Goal: Task Accomplishment & Management: Use online tool/utility

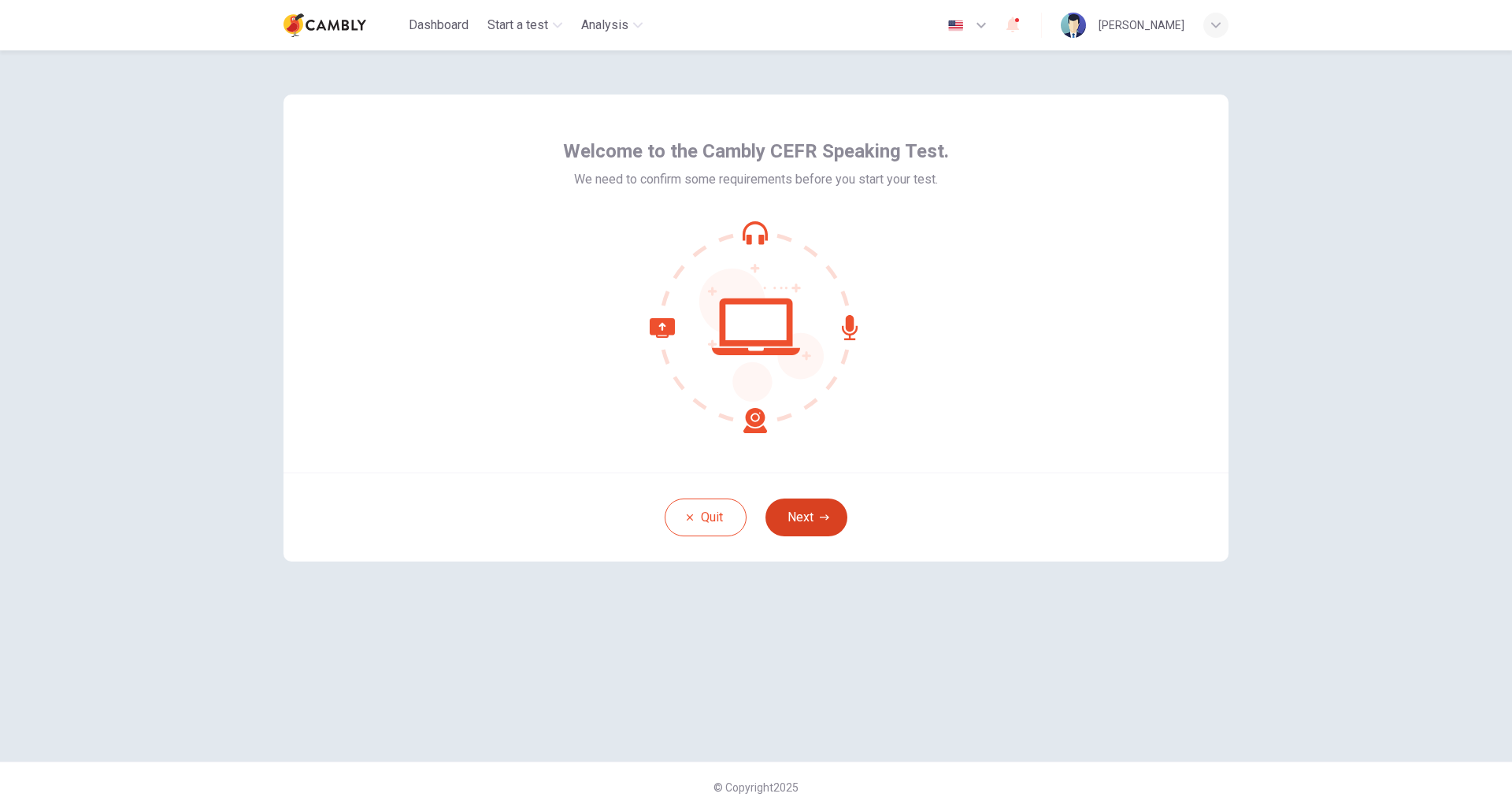
click at [809, 524] on button "Next" at bounding box center [807, 517] width 82 height 38
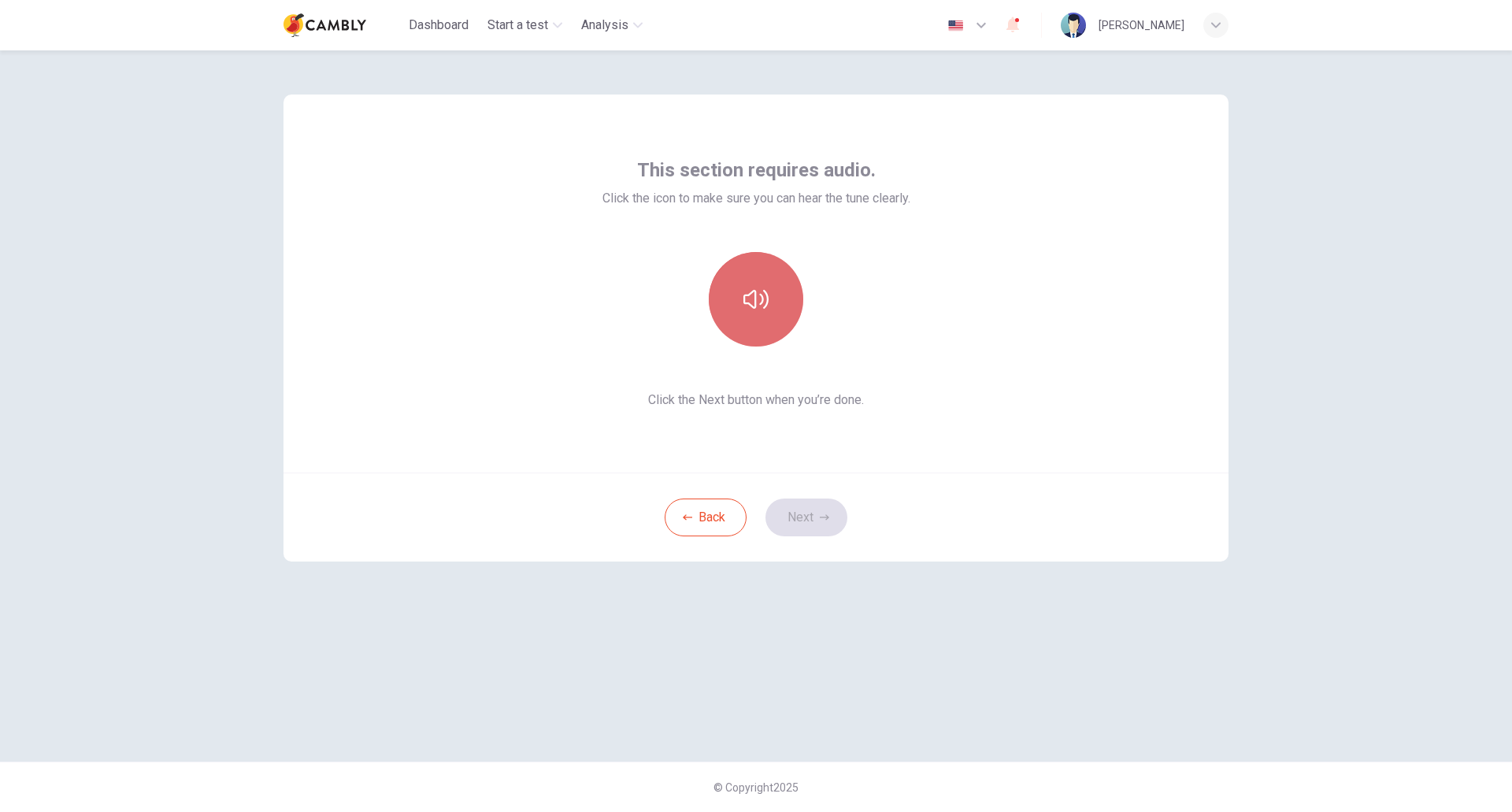
click at [760, 320] on button "button" at bounding box center [756, 299] width 95 height 95
click at [761, 325] on button "button" at bounding box center [756, 299] width 95 height 95
click at [761, 327] on button "button" at bounding box center [756, 299] width 95 height 95
click at [796, 528] on button "Next" at bounding box center [807, 517] width 82 height 38
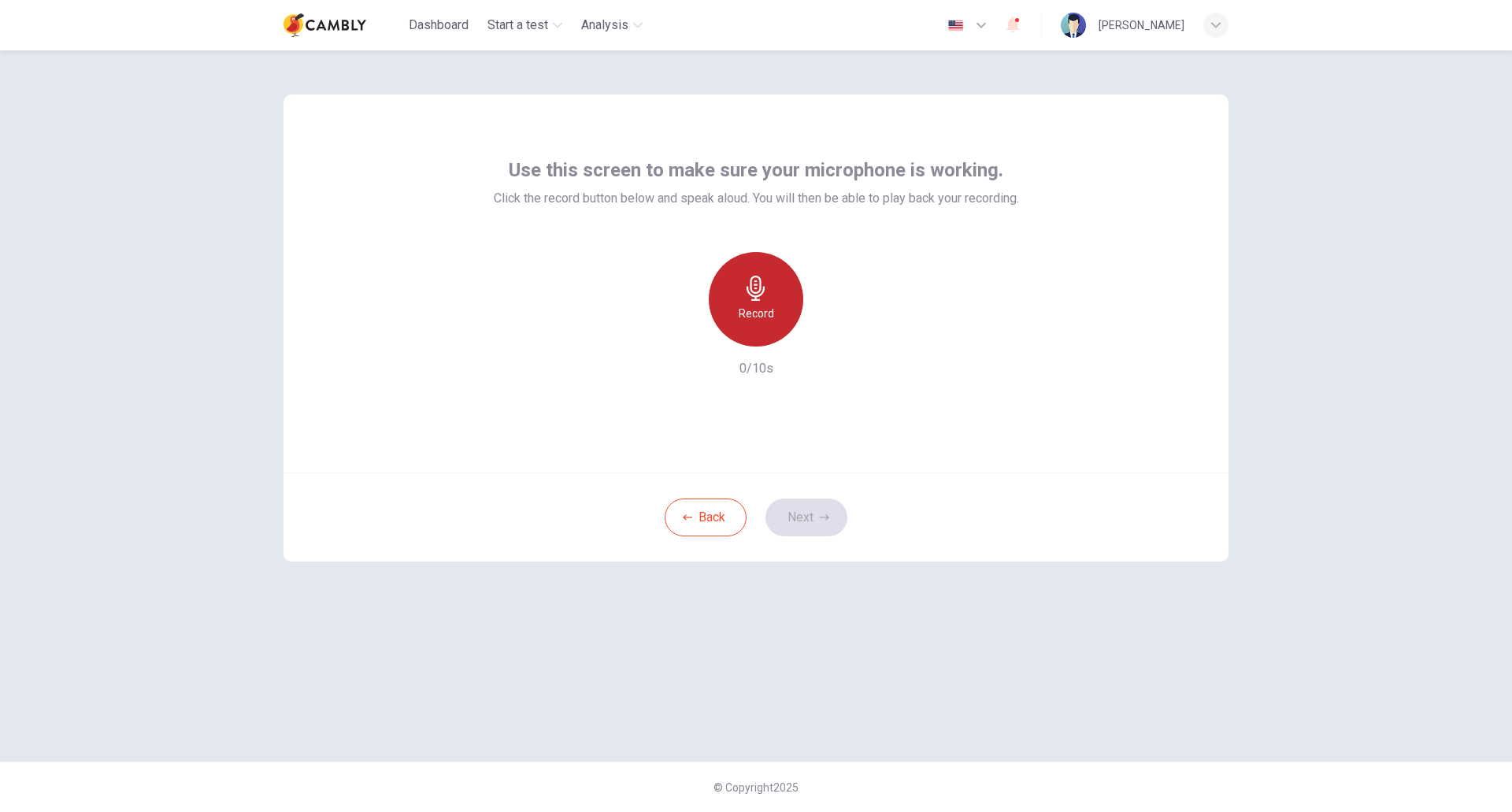
click at [752, 307] on h6 "Record" at bounding box center [756, 313] width 35 height 19
click at [814, 518] on button "Next" at bounding box center [807, 517] width 82 height 38
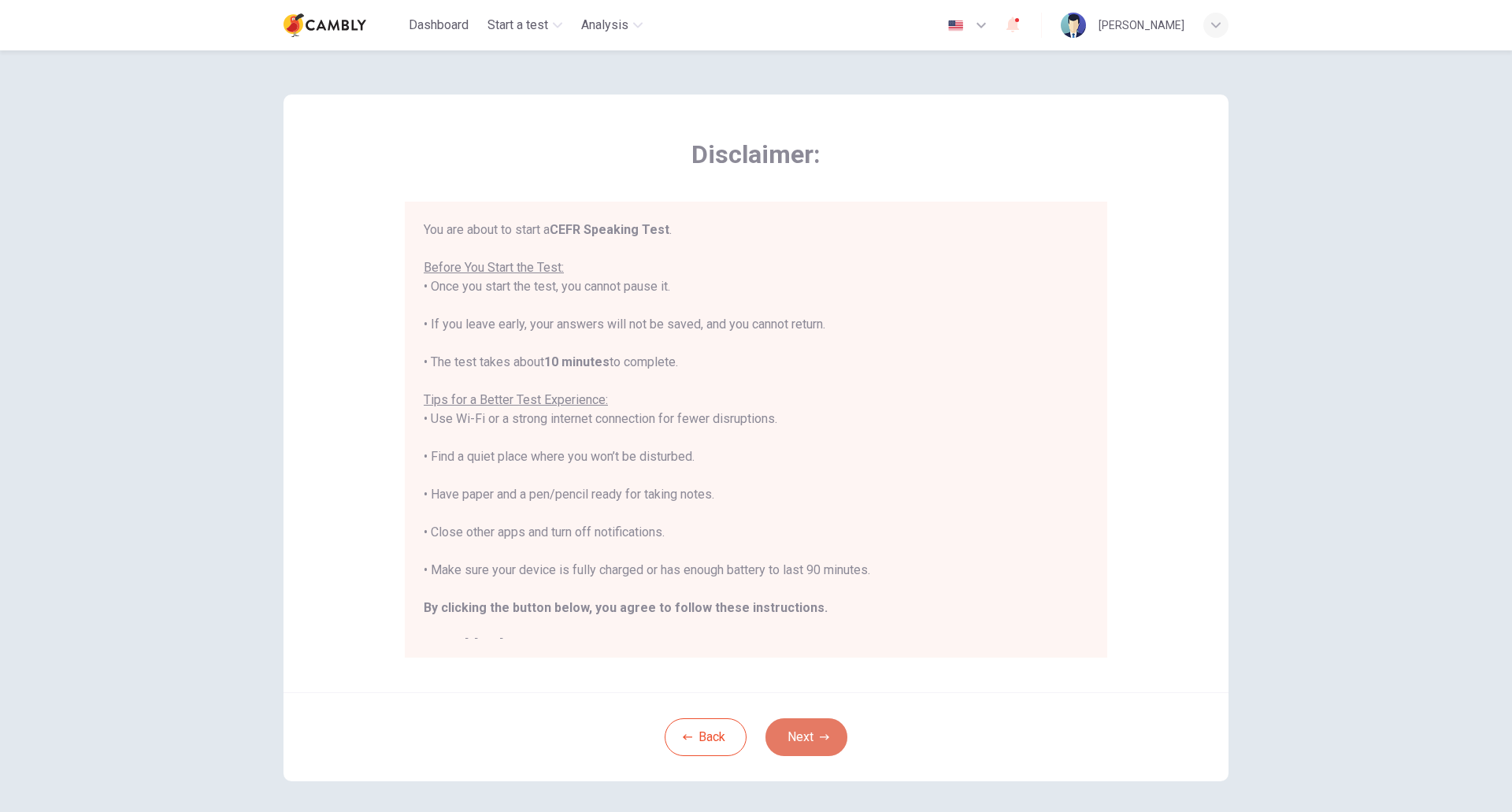
click at [807, 725] on button "Next" at bounding box center [807, 737] width 82 height 38
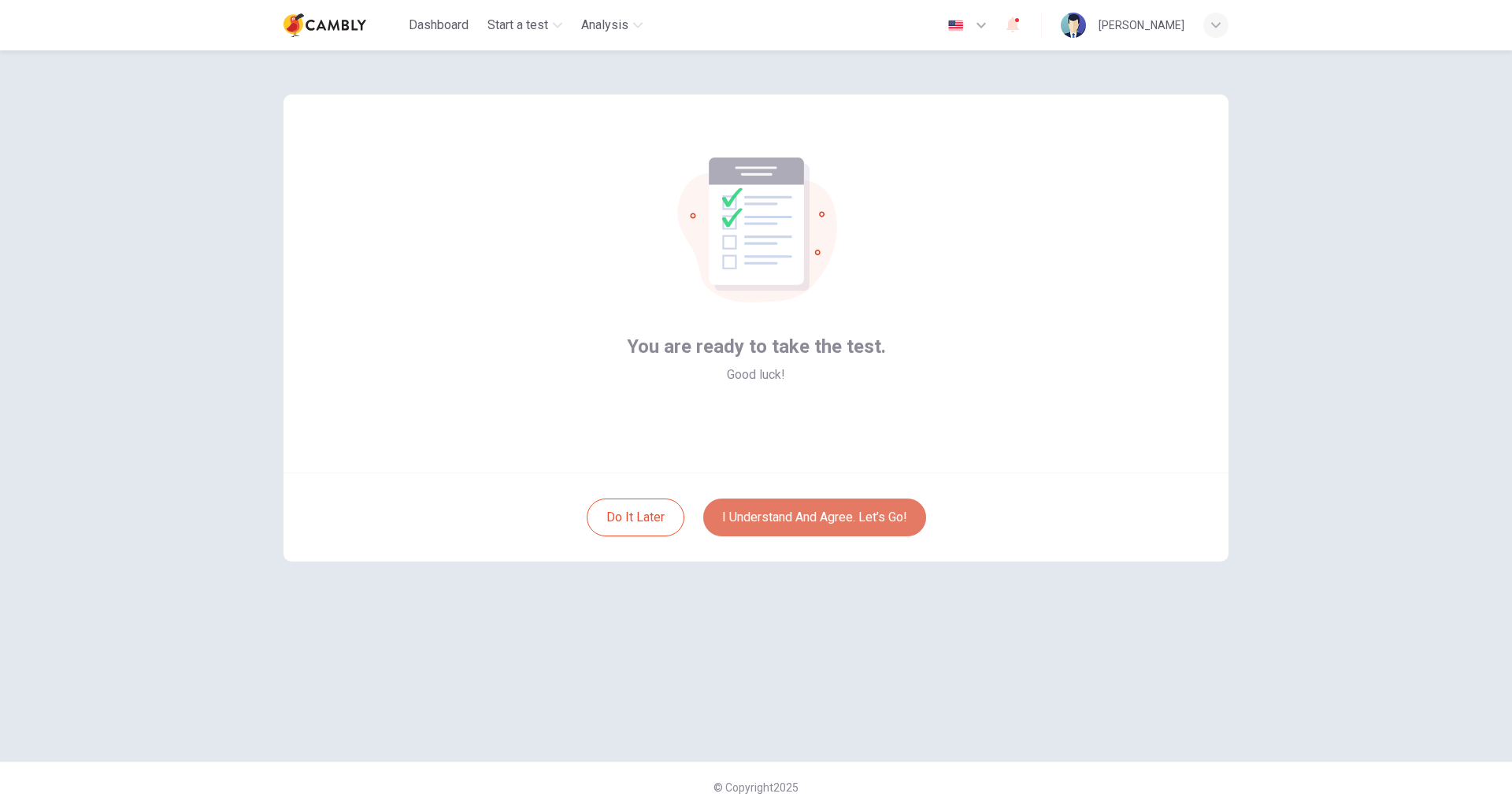
click at [792, 517] on button "I understand and agree. Let’s go!" at bounding box center [815, 517] width 222 height 38
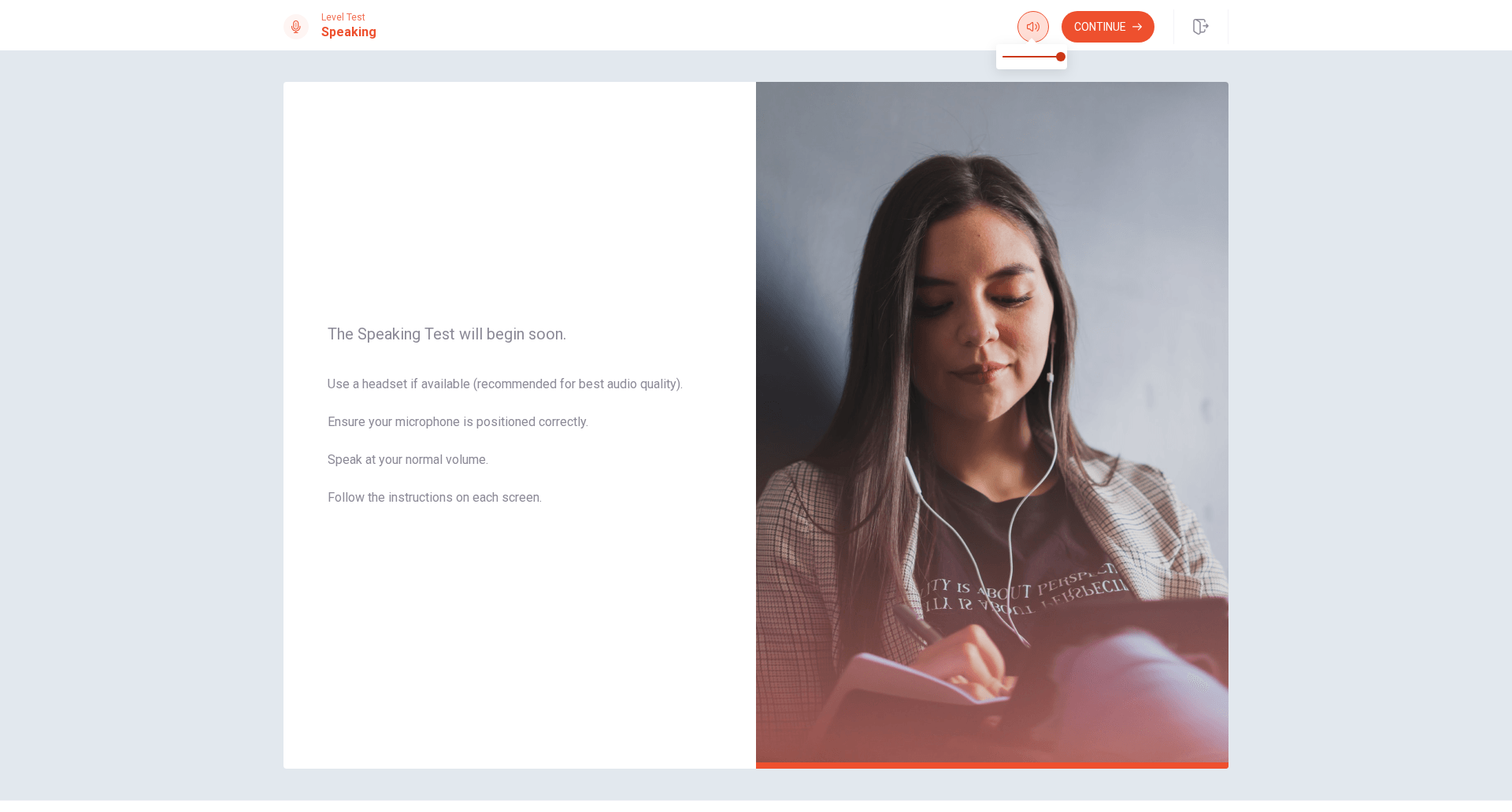
click at [1028, 31] on icon "button" at bounding box center [1034, 27] width 13 height 13
click at [1110, 23] on button "Continue" at bounding box center [1108, 26] width 93 height 32
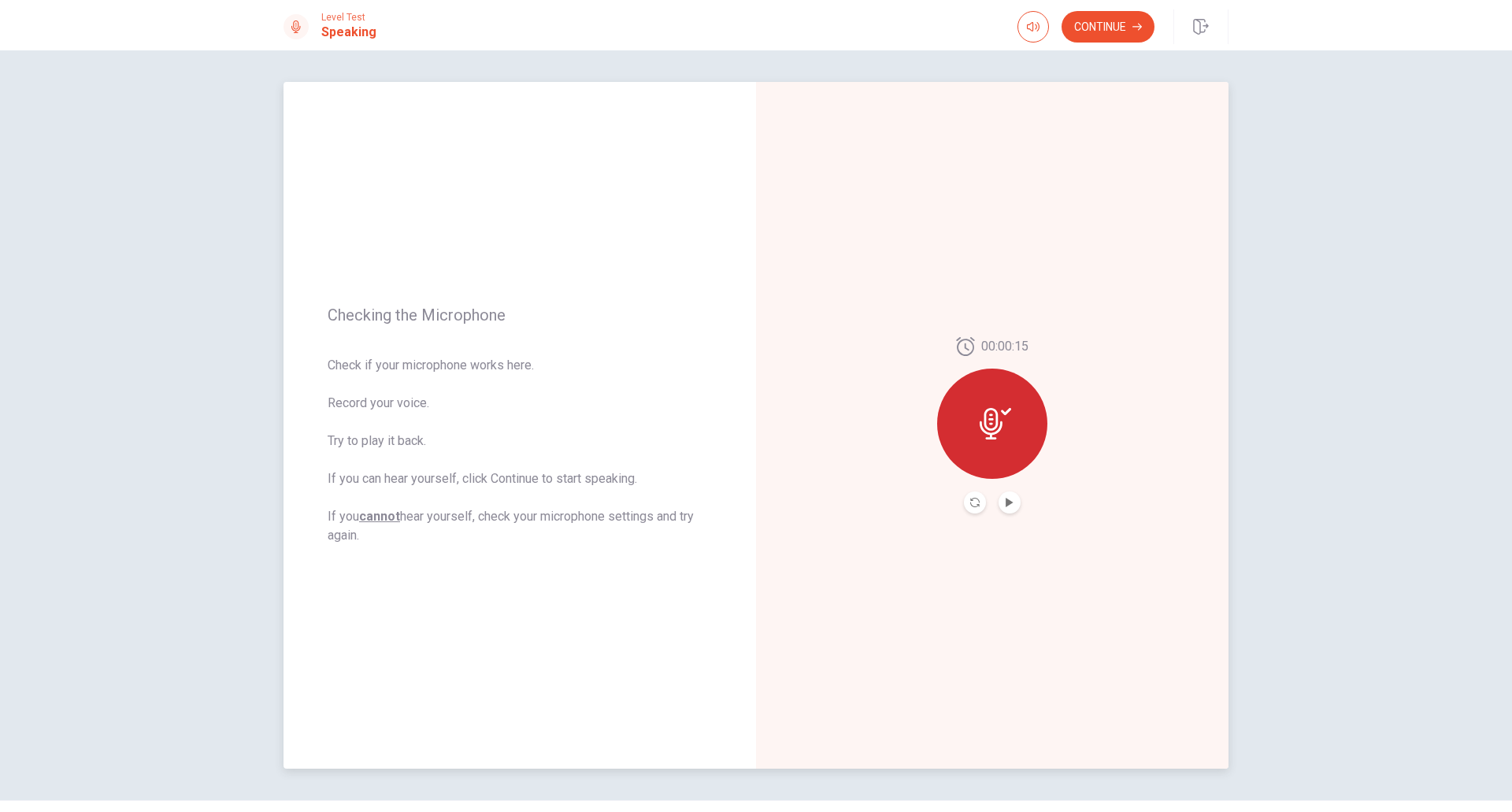
click at [1016, 449] on div at bounding box center [992, 424] width 110 height 110
click at [971, 502] on icon "Record Again" at bounding box center [975, 502] width 9 height 9
click at [986, 430] on icon at bounding box center [991, 419] width 23 height 32
click at [973, 496] on button "Record Again" at bounding box center [975, 502] width 22 height 22
click at [1006, 447] on span "Stop Recording" at bounding box center [992, 454] width 59 height 25
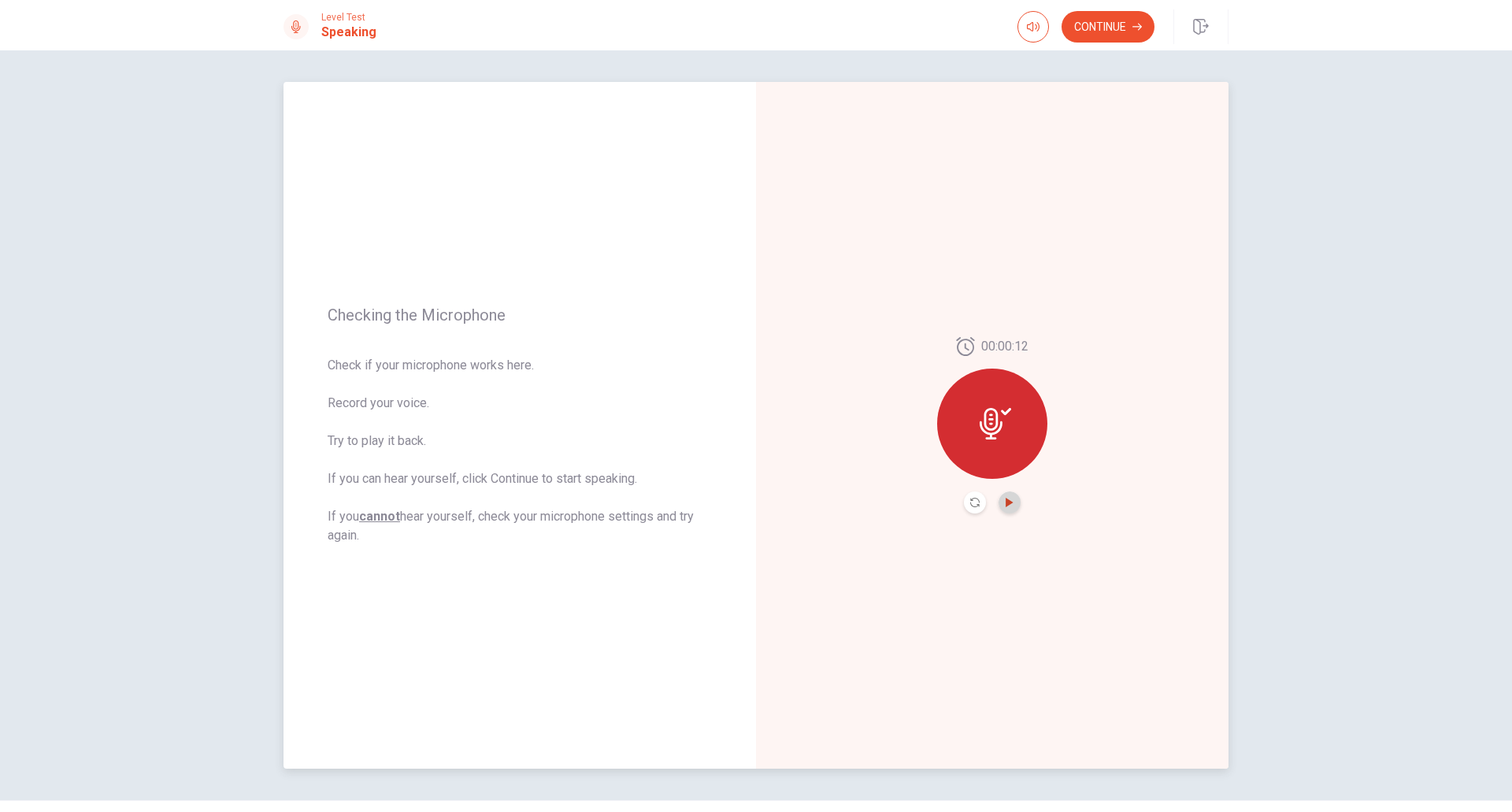
click at [1007, 502] on icon "Play Audio" at bounding box center [1009, 502] width 7 height 9
click at [1095, 23] on button "Continue" at bounding box center [1108, 26] width 93 height 32
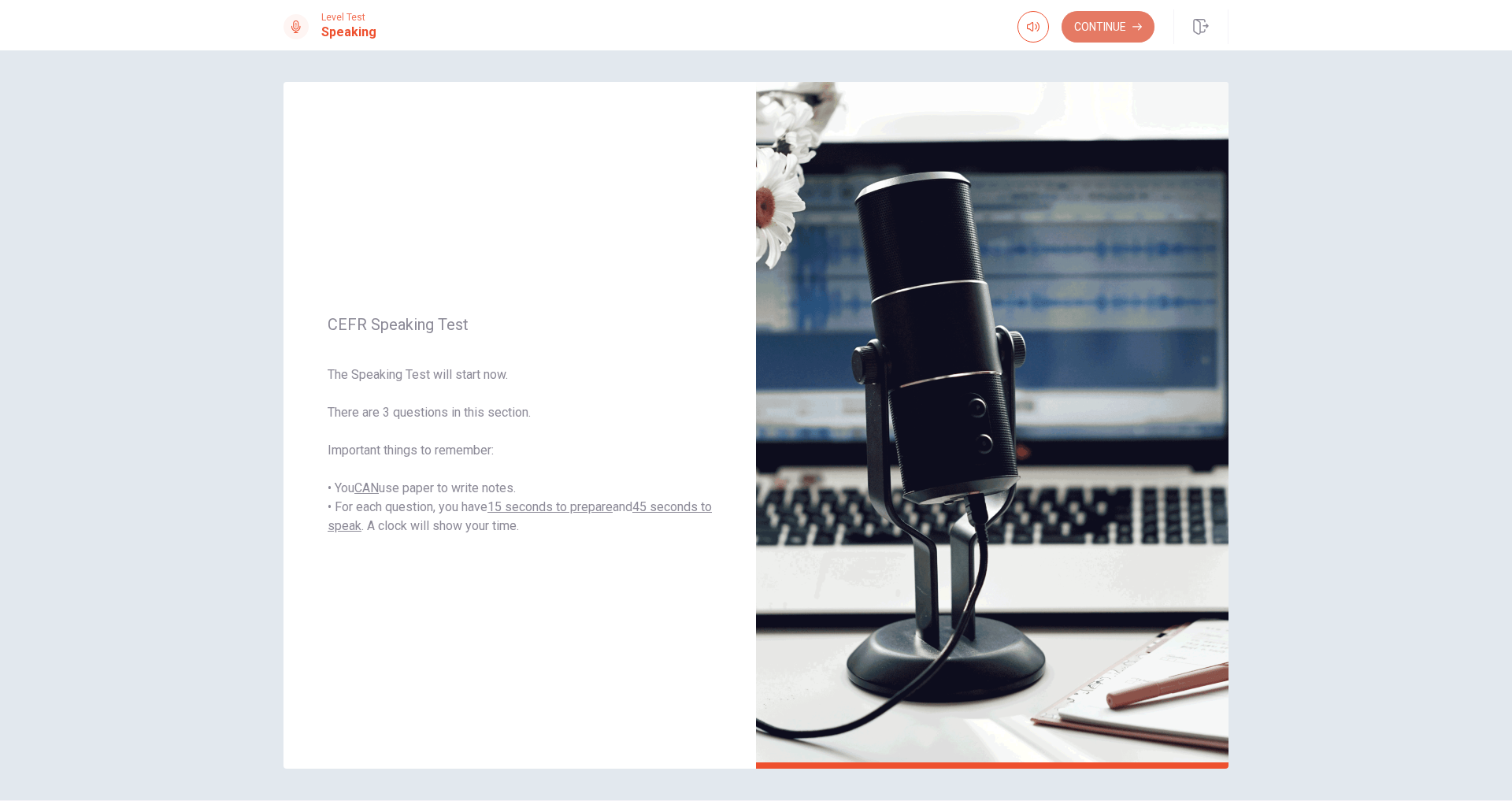
click at [1100, 33] on button "Continue" at bounding box center [1108, 26] width 93 height 32
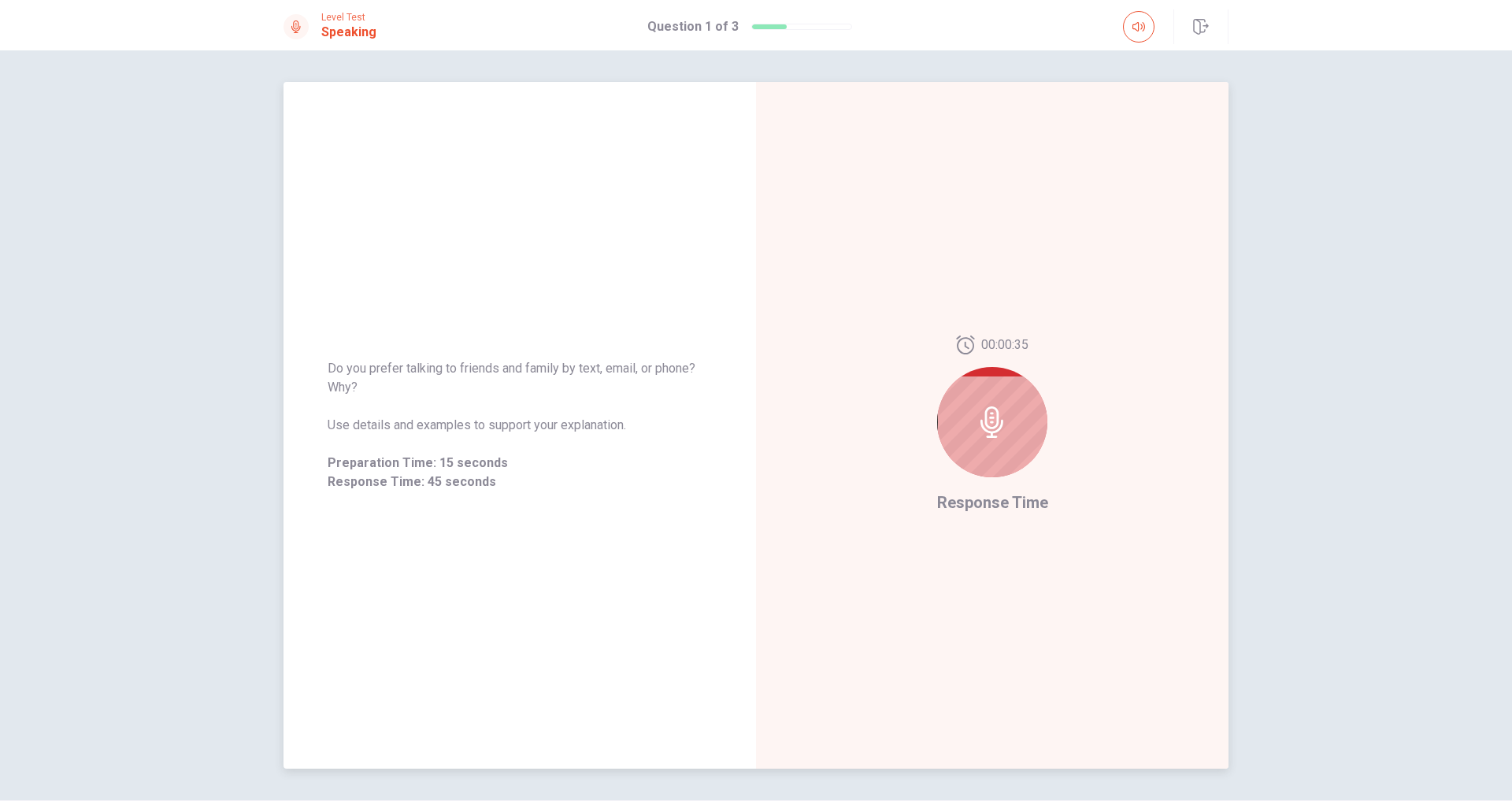
click at [959, 454] on div at bounding box center [992, 422] width 110 height 110
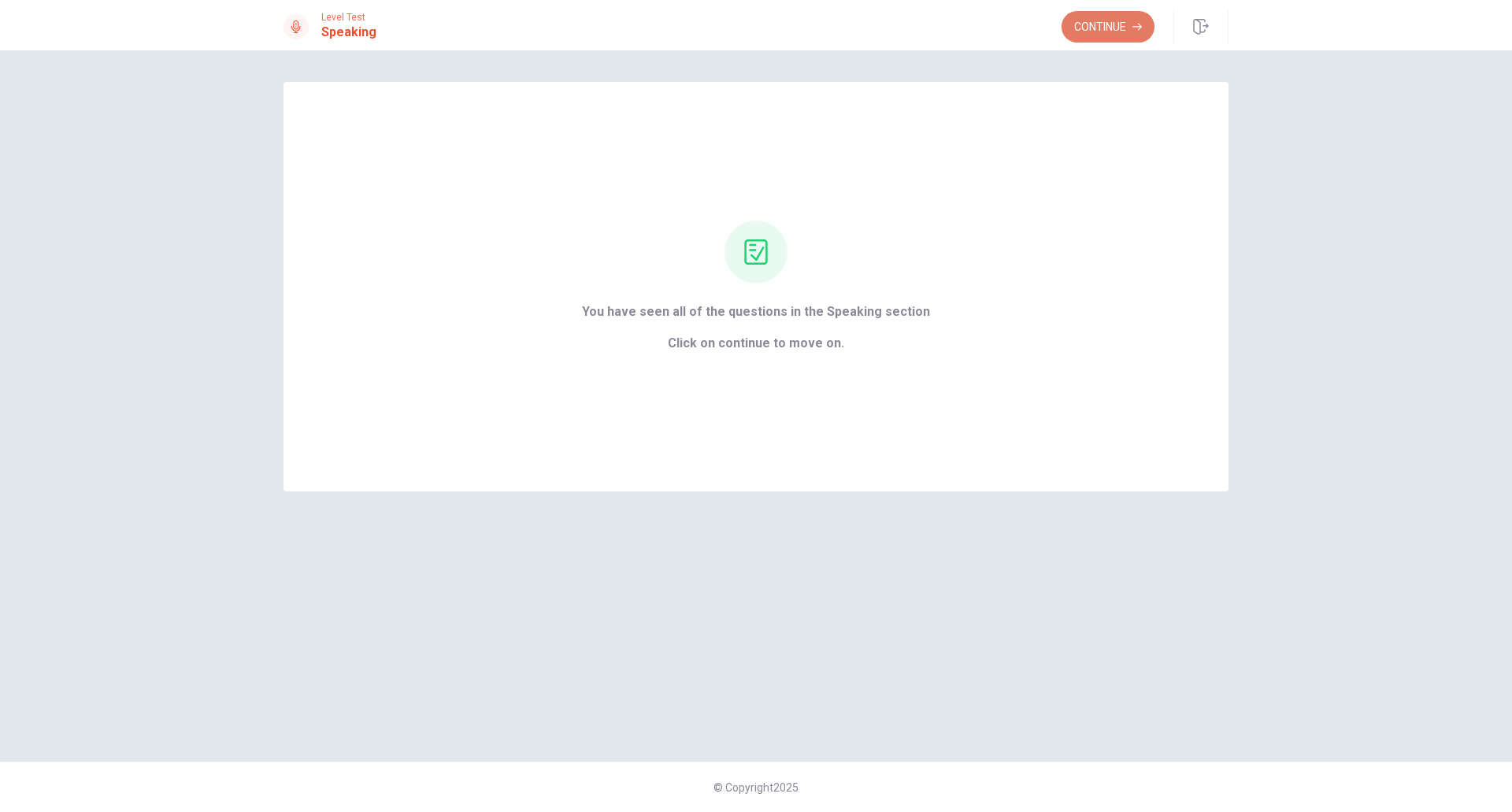
click at [1082, 28] on button "Continue" at bounding box center [1108, 26] width 93 height 32
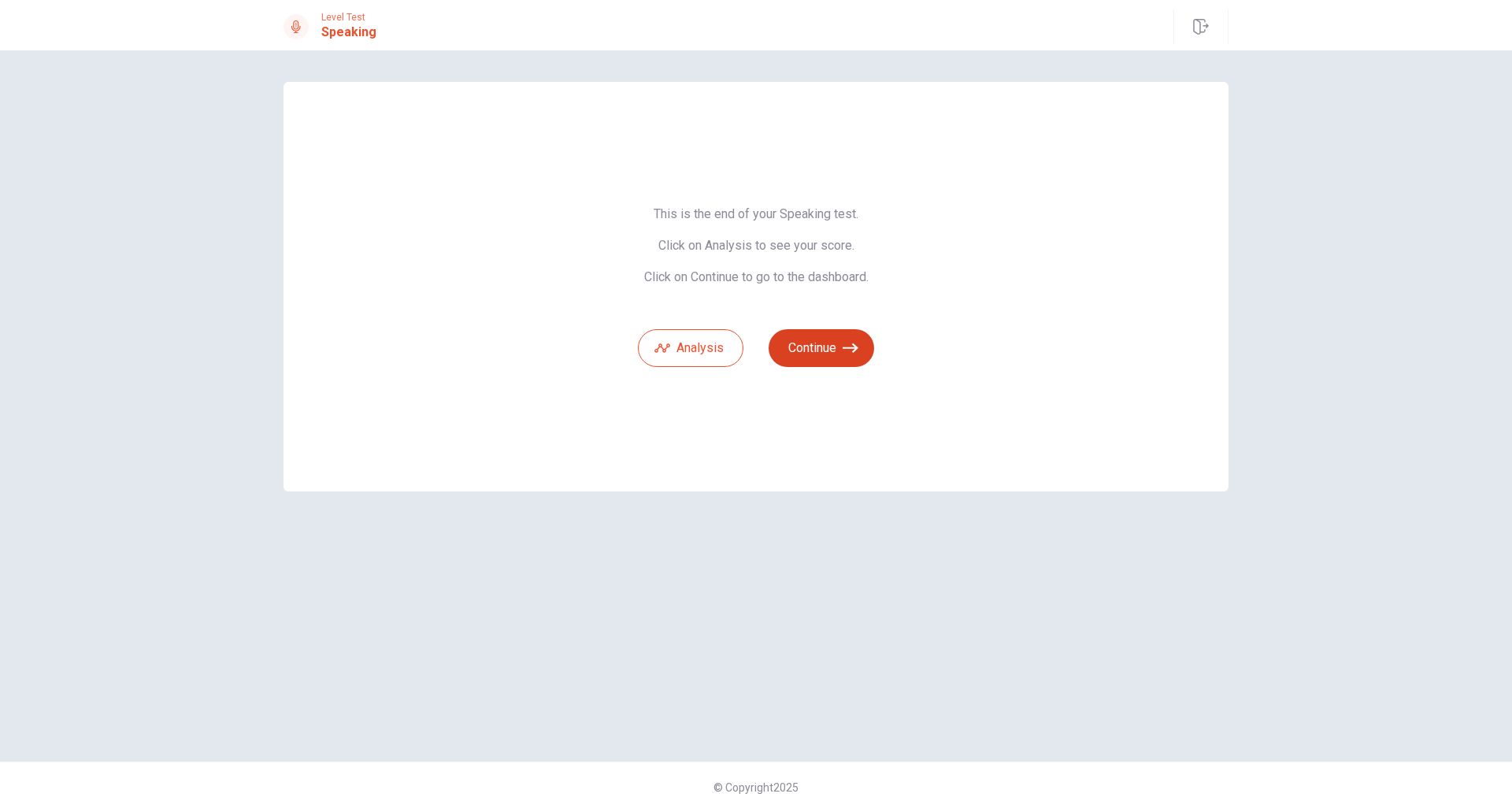
click at [821, 349] on button "Continue" at bounding box center [821, 348] width 106 height 38
